Goal: Use online tool/utility: Utilize a website feature to perform a specific function

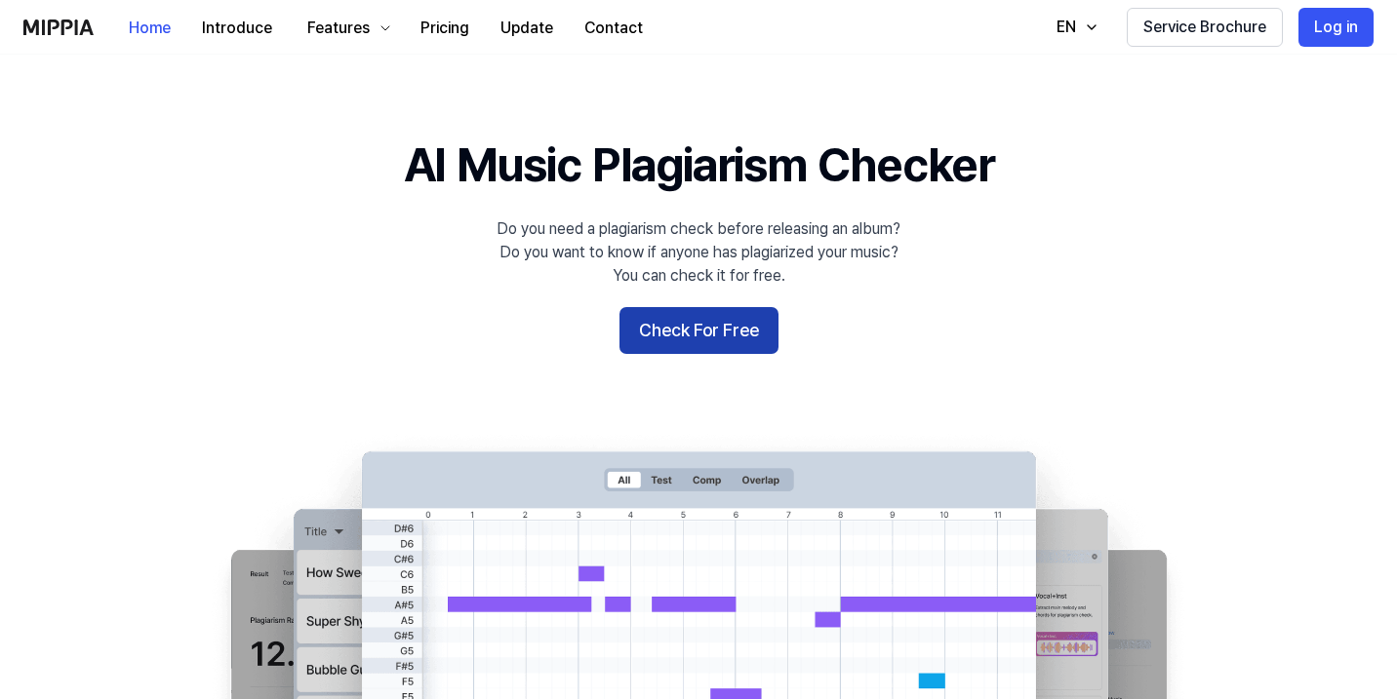
click at [715, 328] on button "Check For Free" at bounding box center [698, 330] width 159 height 47
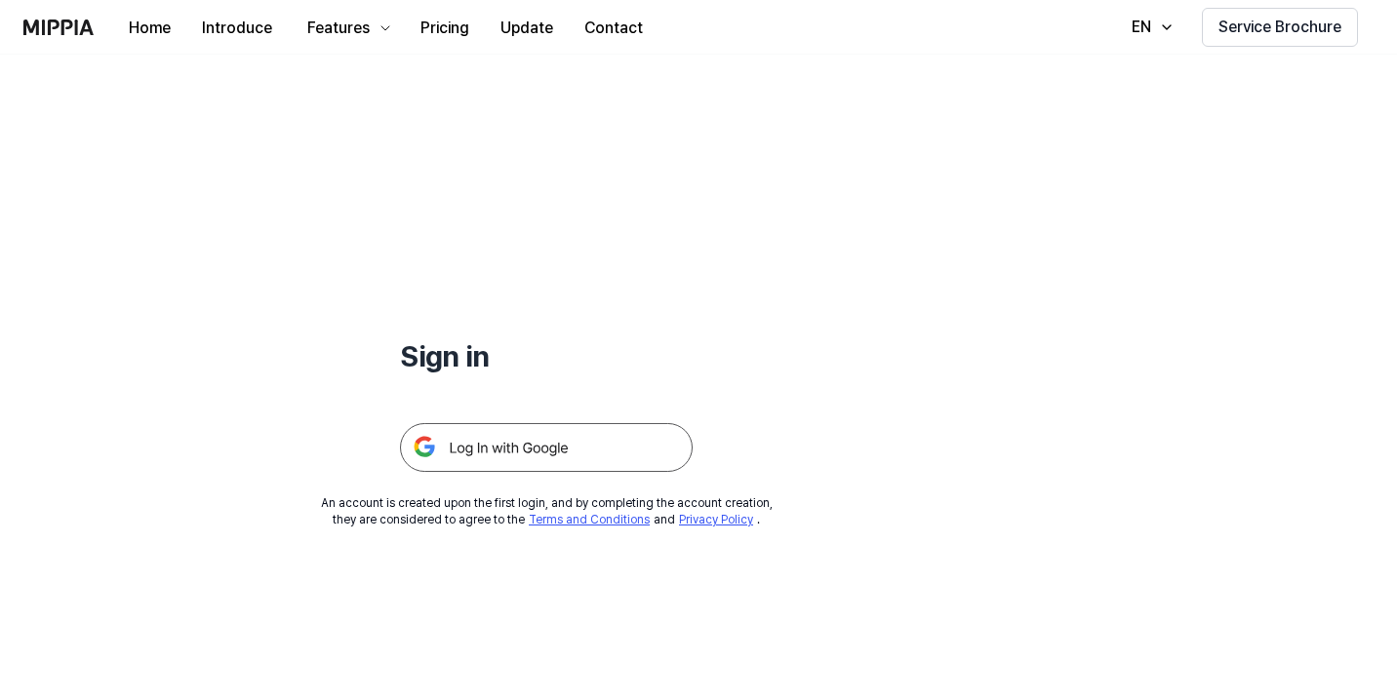
click at [549, 445] on img at bounding box center [546, 447] width 293 height 49
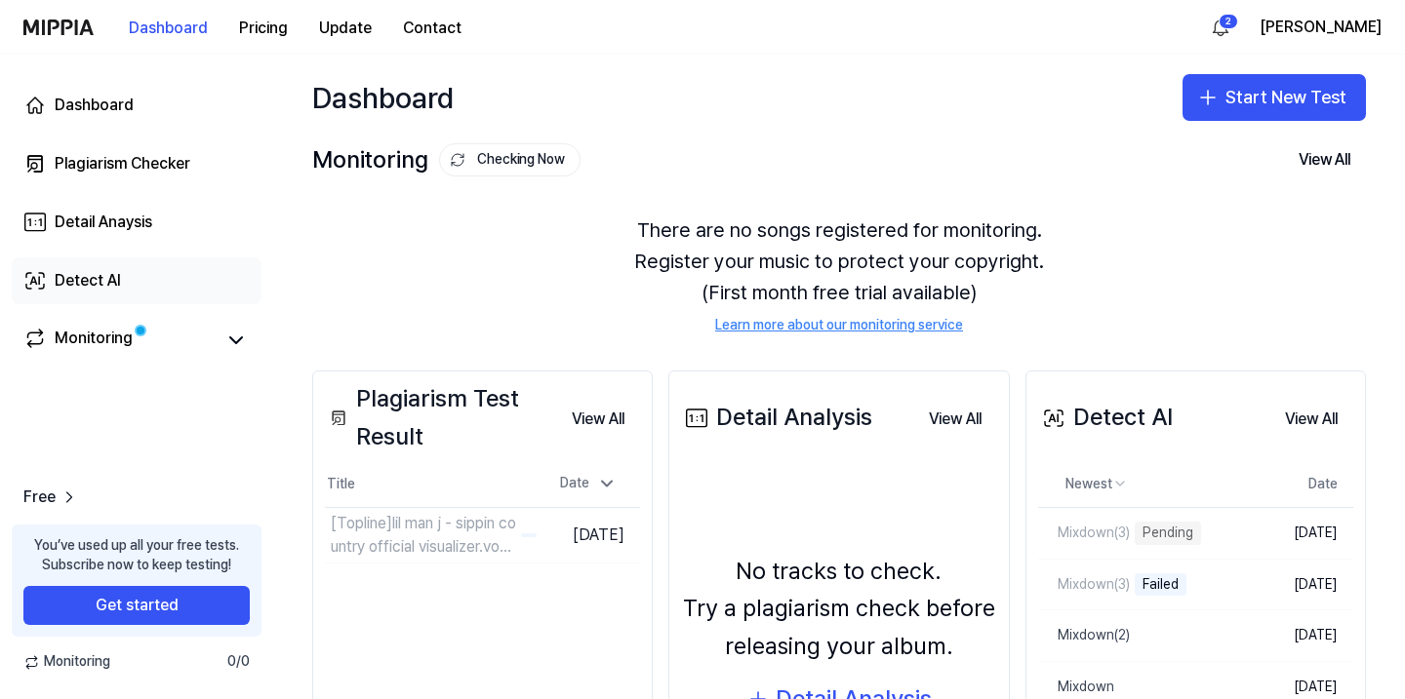
click at [92, 273] on div "Detect AI" at bounding box center [88, 280] width 66 height 23
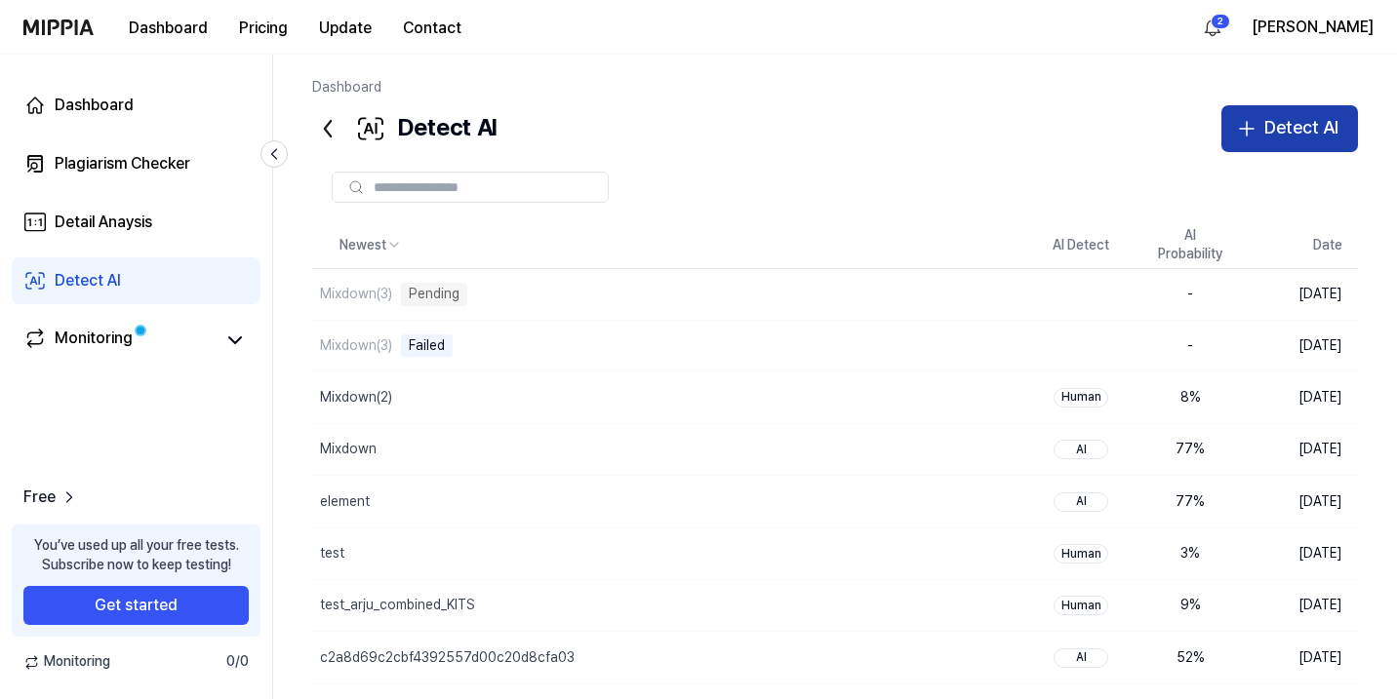
click at [1299, 132] on div "Detect AI" at bounding box center [1301, 128] width 74 height 28
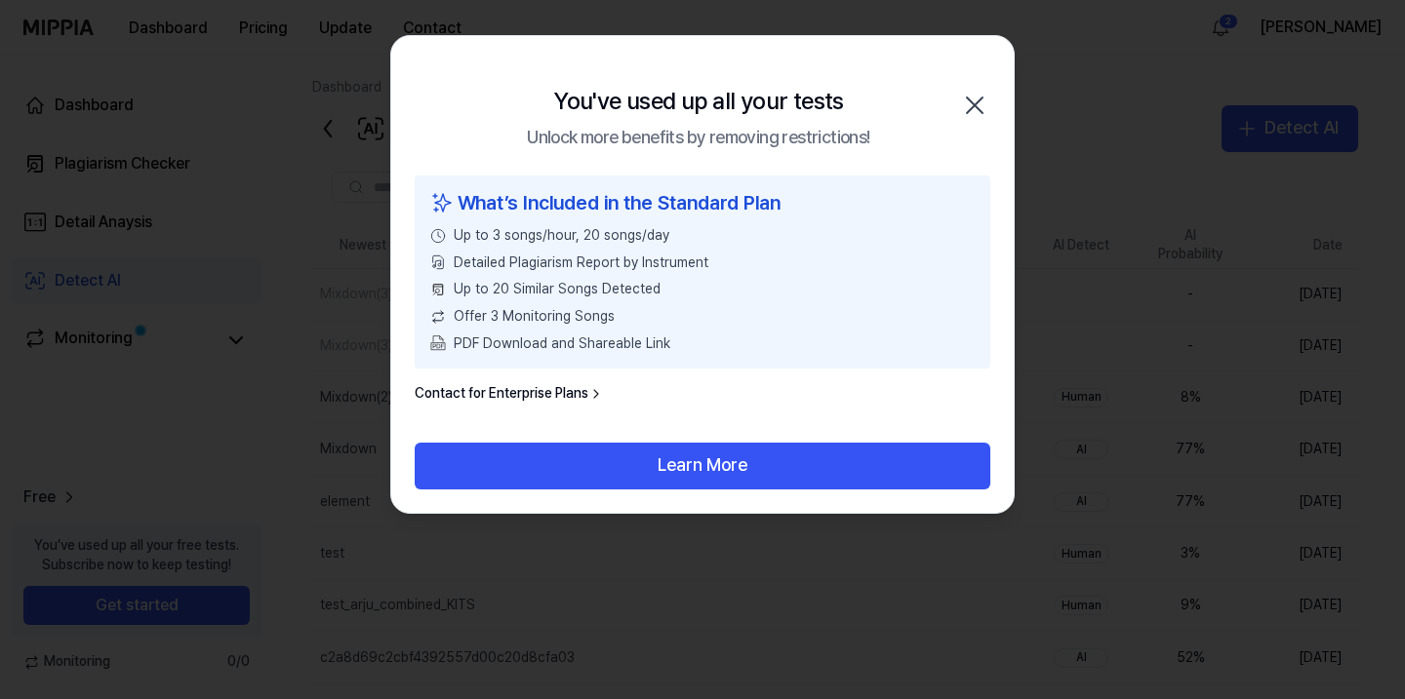
click at [972, 110] on icon "button" at bounding box center [974, 105] width 31 height 31
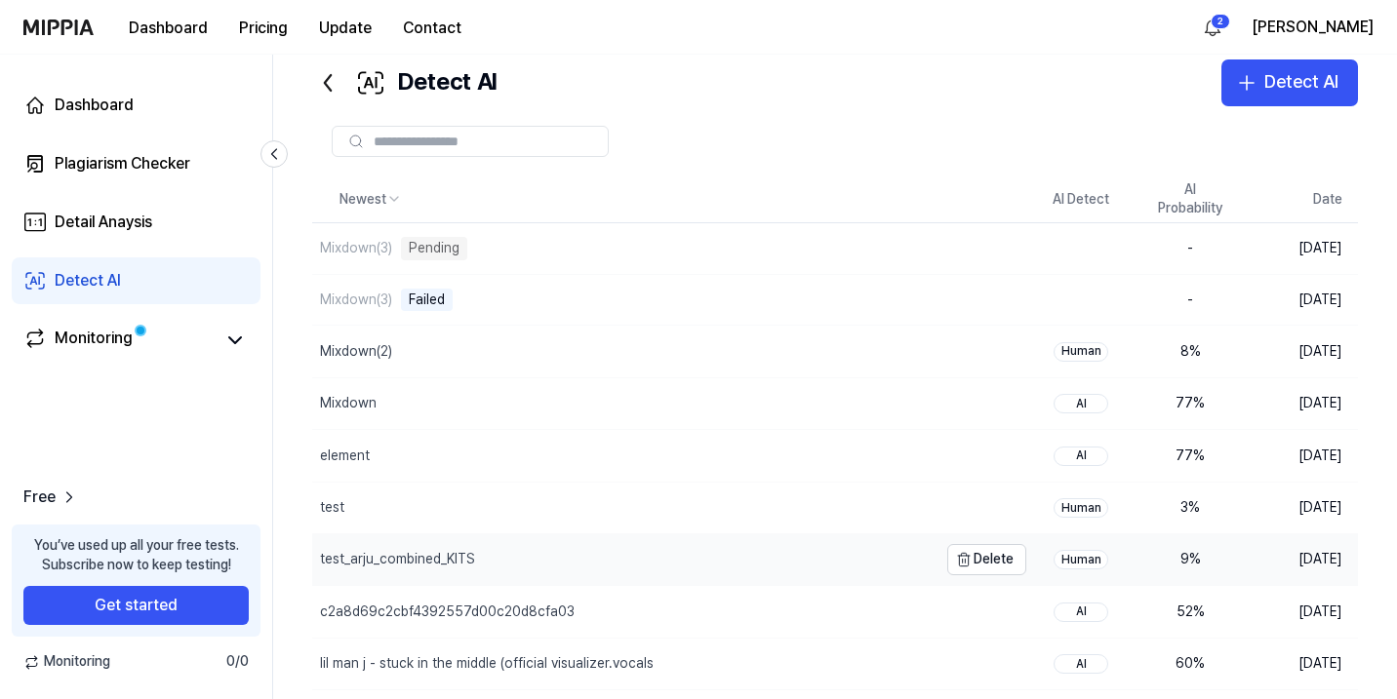
scroll to position [151, 0]
